Goal: Task Accomplishment & Management: Complete application form

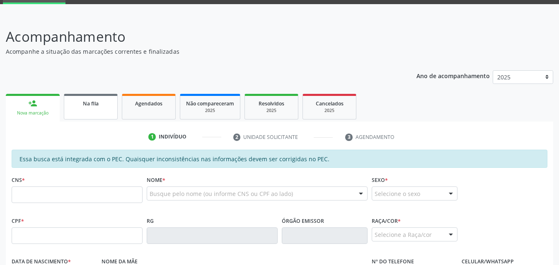
click at [102, 110] on link "Na fila" at bounding box center [91, 107] width 54 height 26
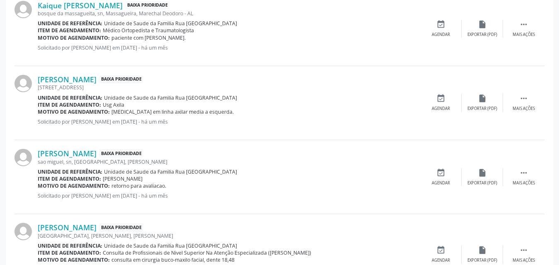
scroll to position [1159, 0]
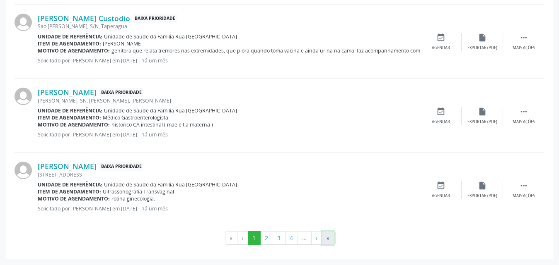
click at [328, 239] on button "»" at bounding box center [328, 239] width 12 height 14
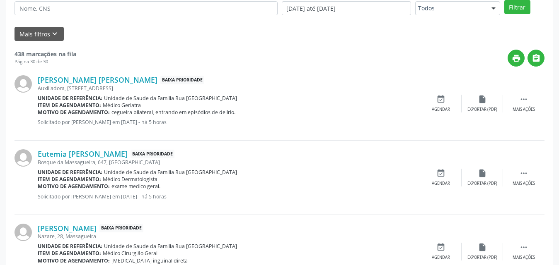
scroll to position [247, 0]
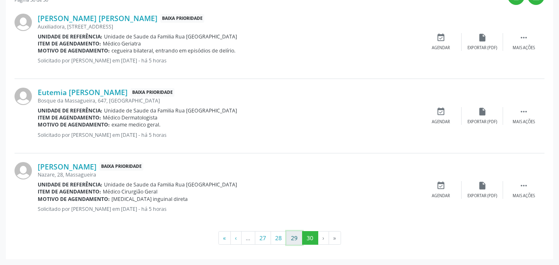
click at [292, 239] on button "29" at bounding box center [294, 239] width 16 height 14
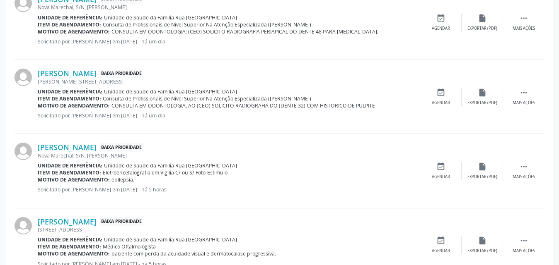
scroll to position [1138, 0]
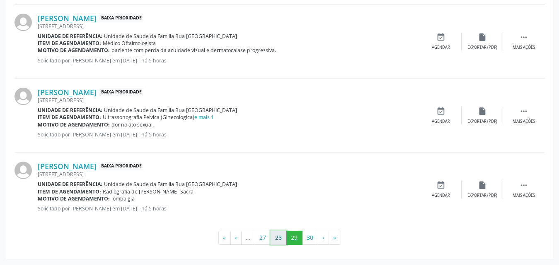
click at [276, 241] on button "28" at bounding box center [278, 238] width 16 height 14
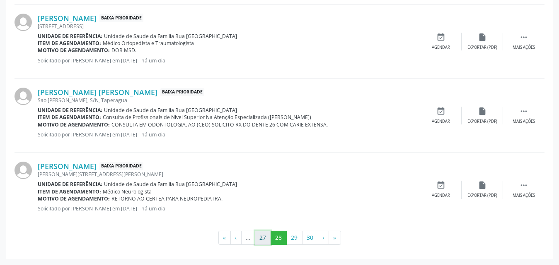
click at [259, 239] on button "27" at bounding box center [263, 238] width 16 height 14
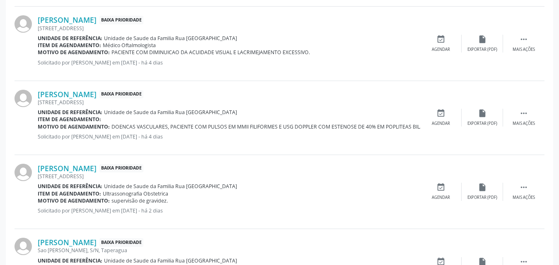
scroll to position [268, 0]
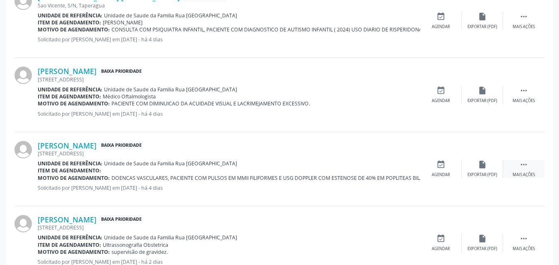
click at [521, 169] on icon "" at bounding box center [523, 164] width 9 height 9
click at [478, 173] on div "Editar" at bounding box center [481, 175] width 13 height 6
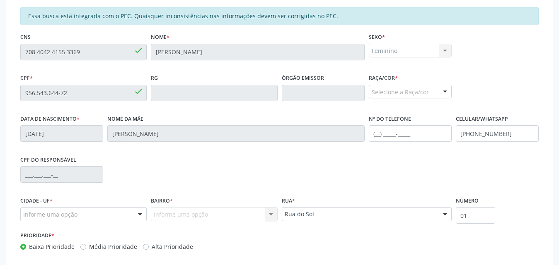
scroll to position [230, 0]
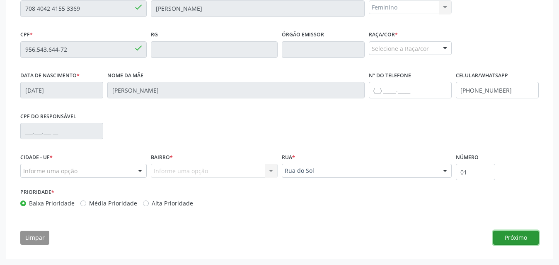
click at [522, 240] on button "Próximo" at bounding box center [516, 238] width 46 height 14
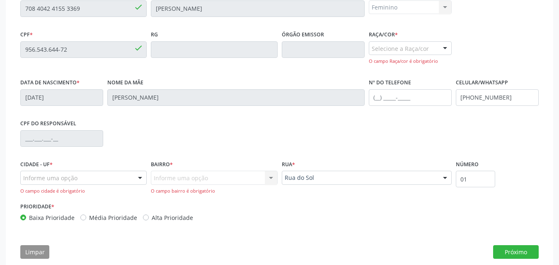
click at [142, 178] on div at bounding box center [140, 178] width 12 height 14
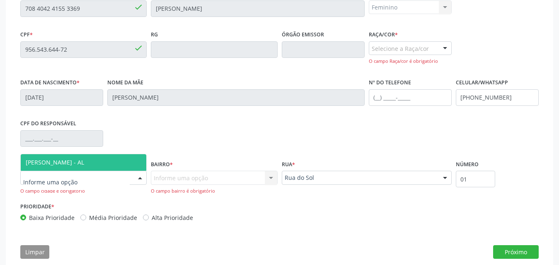
click at [101, 163] on span "[PERSON_NAME] - AL" at bounding box center [84, 162] width 126 height 17
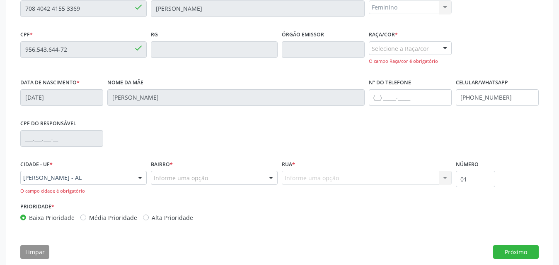
click at [265, 181] on div at bounding box center [271, 178] width 12 height 14
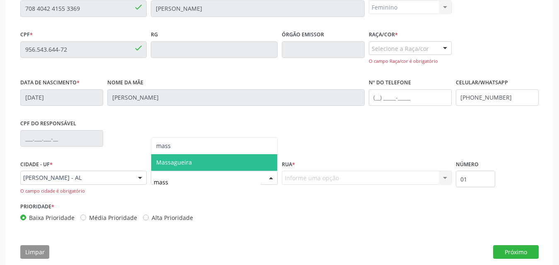
type input "massa"
click at [225, 160] on span "Massagueira" at bounding box center [214, 162] width 126 height 17
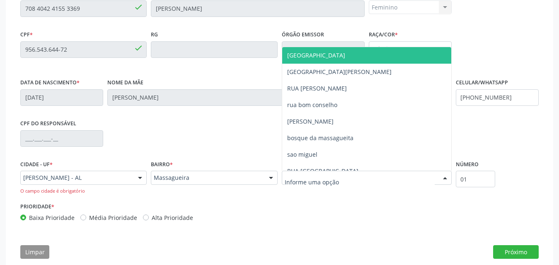
click at [397, 179] on div at bounding box center [367, 178] width 170 height 14
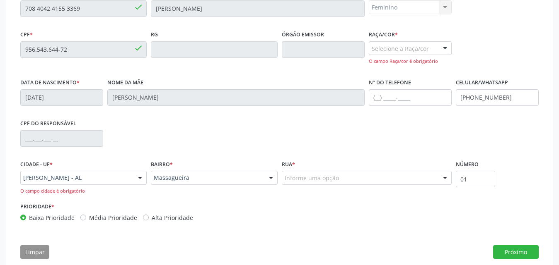
click at [341, 180] on div "Informe uma opção" at bounding box center [367, 178] width 170 height 14
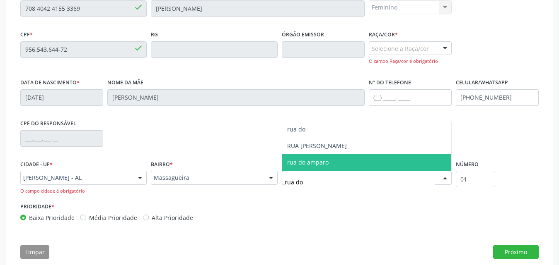
type input "rua do"
click at [343, 163] on span "rua do amparo" at bounding box center [366, 162] width 169 height 17
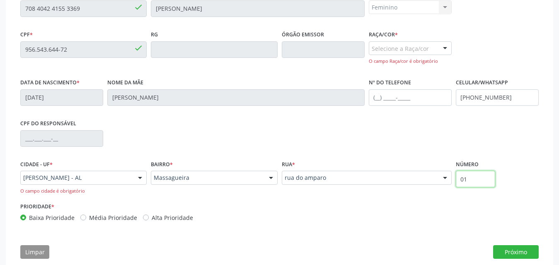
click at [483, 183] on input "01" at bounding box center [475, 179] width 39 height 17
type input "0"
click at [456, 226] on div "Prioridade * Baixa Prioridade Média Prioridade Alta Prioridade" at bounding box center [279, 214] width 522 height 27
click at [465, 171] on label "Número" at bounding box center [467, 165] width 23 height 13
click at [471, 178] on input "text" at bounding box center [475, 179] width 39 height 17
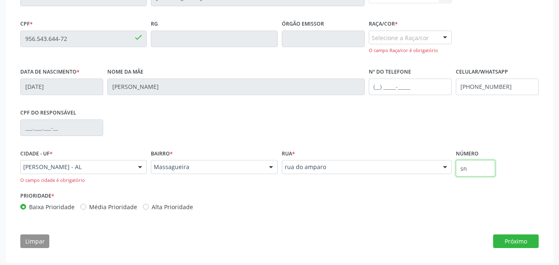
scroll to position [244, 0]
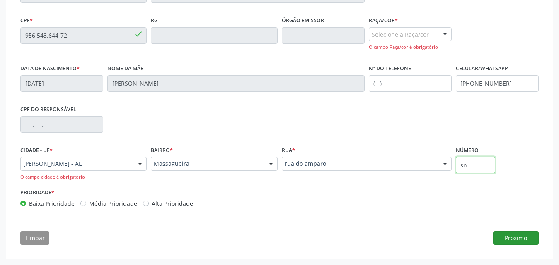
type input "sn"
click at [522, 239] on button "Próximo" at bounding box center [516, 239] width 46 height 14
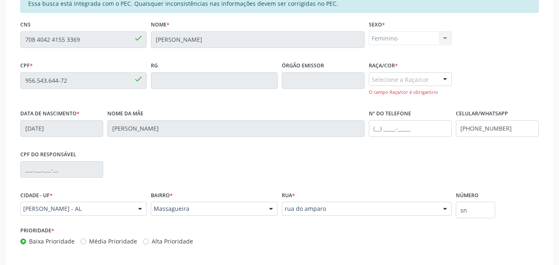
scroll to position [237, 0]
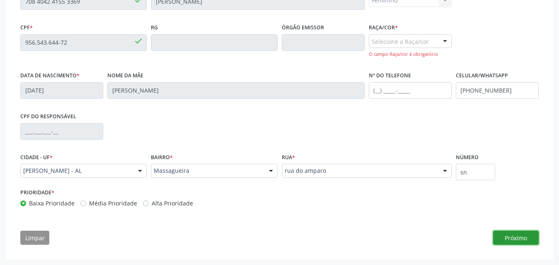
click at [521, 234] on button "Próximo" at bounding box center [516, 238] width 46 height 14
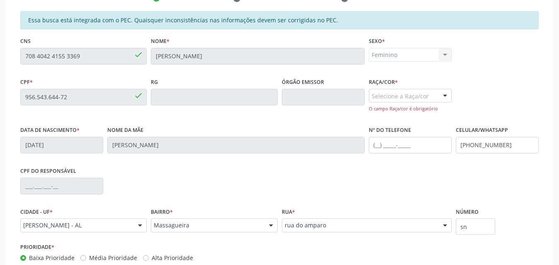
scroll to position [113, 0]
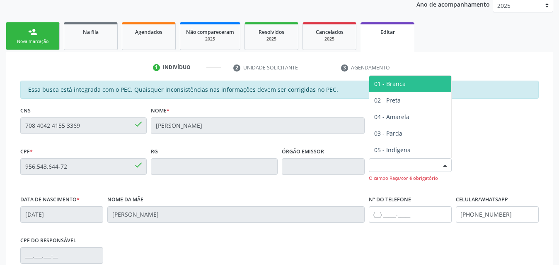
click at [446, 168] on div at bounding box center [445, 166] width 12 height 14
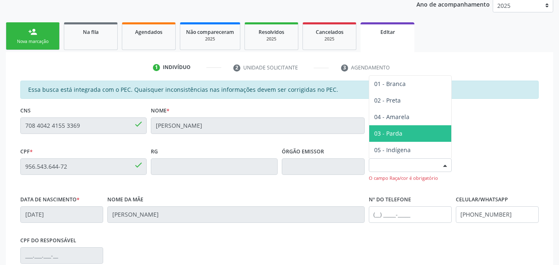
drag, startPoint x: 400, startPoint y: 130, endPoint x: 439, endPoint y: 147, distance: 42.3
click at [401, 131] on span "03 - Parda" at bounding box center [388, 134] width 28 height 8
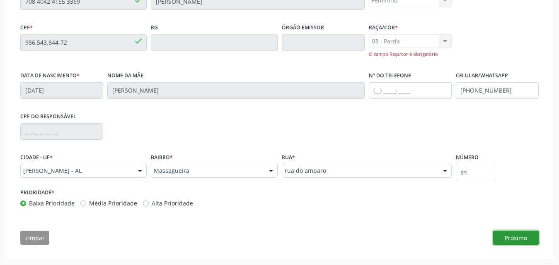
click at [511, 241] on button "Próximo" at bounding box center [516, 238] width 46 height 14
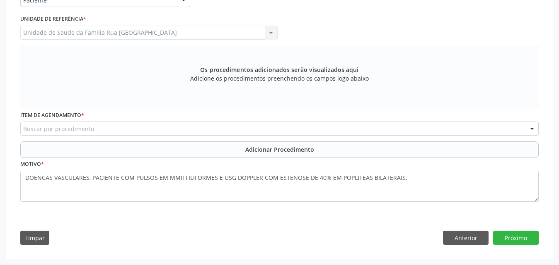
scroll to position [172, 0]
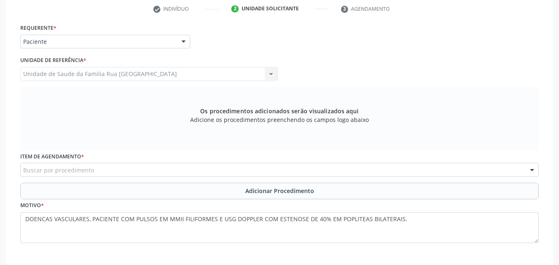
click at [147, 165] on div "Buscar por procedimento" at bounding box center [279, 170] width 518 height 14
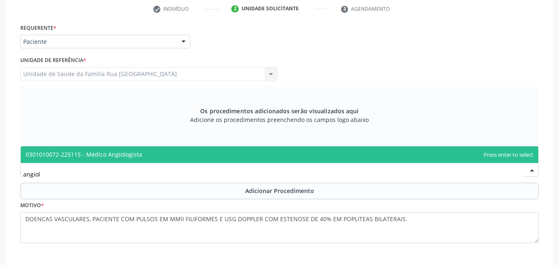
type input "angiolo"
click at [145, 151] on span "0301010072-225115 - Médico Angiologista" at bounding box center [279, 155] width 517 height 17
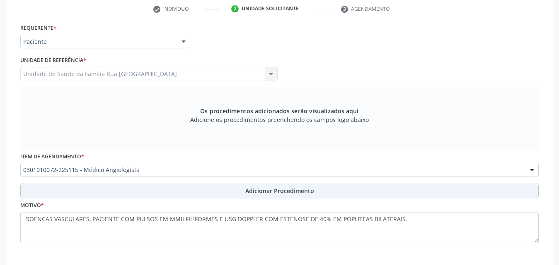
click at [269, 194] on span "Adicionar Procedimento" at bounding box center [279, 191] width 69 height 9
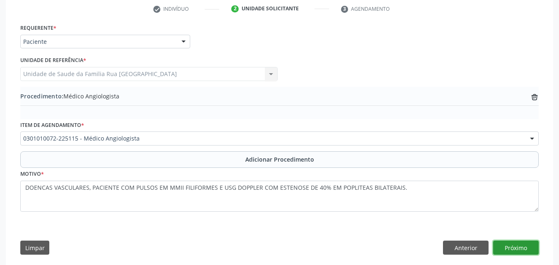
click at [517, 247] on button "Próximo" at bounding box center [516, 248] width 46 height 14
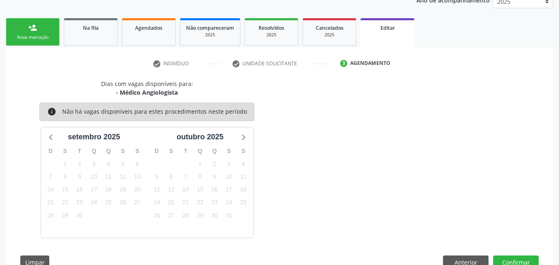
scroll to position [142, 0]
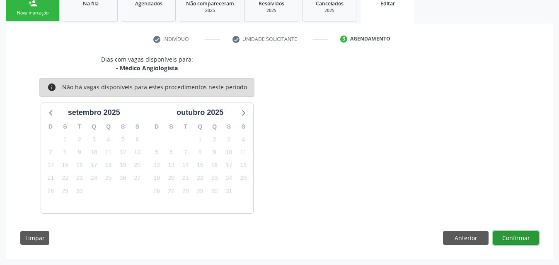
click at [516, 240] on button "Confirmar" at bounding box center [516, 239] width 46 height 14
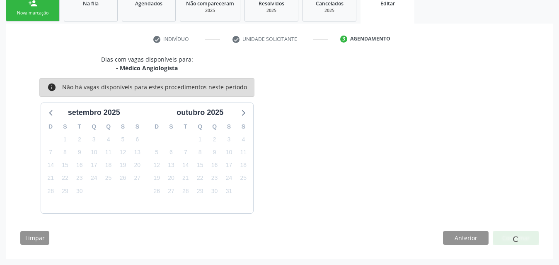
scroll to position [19, 0]
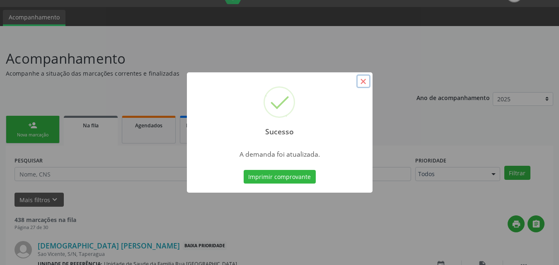
click at [365, 82] on button "×" at bounding box center [363, 82] width 14 height 14
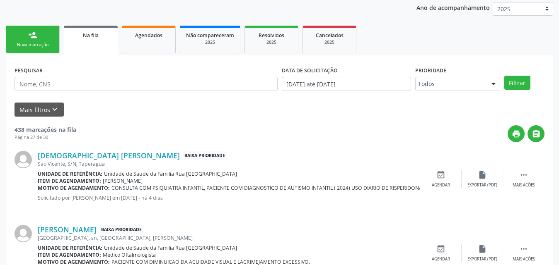
scroll to position [268, 0]
